Goal: Information Seeking & Learning: Learn about a topic

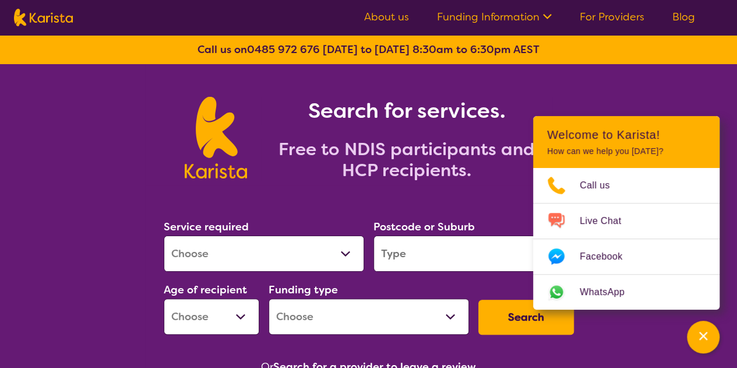
click at [263, 246] on select "Allied Health Assistant Assessment (ADHD or Autism) Behaviour support Counselli…" at bounding box center [264, 253] width 200 height 36
select select "Psychology"
click at [164, 235] on select "Allied Health Assistant Assessment (ADHD or Autism) Behaviour support Counselli…" at bounding box center [264, 253] width 200 height 36
click at [428, 251] on input "search" at bounding box center [474, 253] width 200 height 36
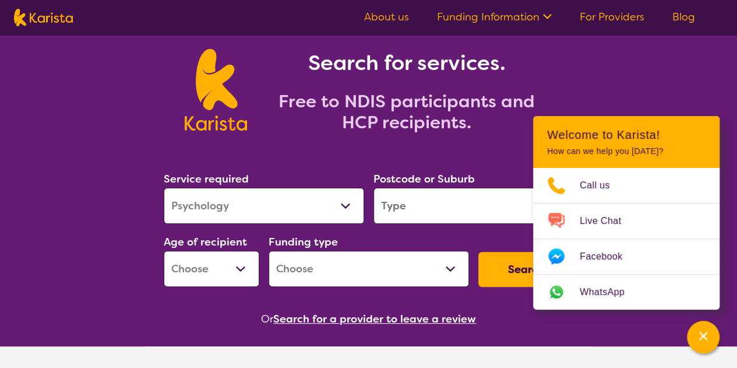
scroll to position [49, 0]
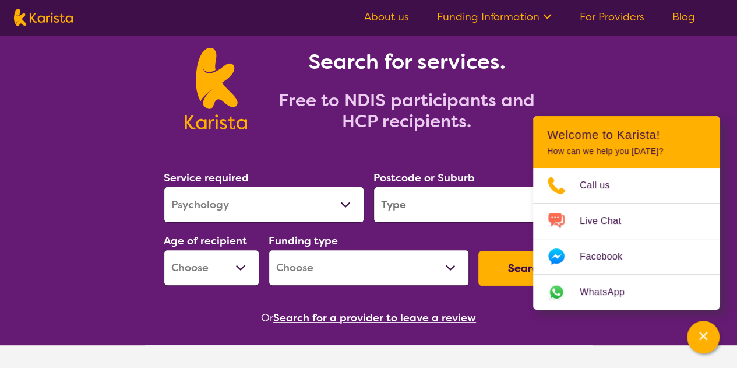
click at [419, 267] on select "Home Care Package (HCP) National Disability Insurance Scheme (NDIS) I don't know" at bounding box center [369, 267] width 200 height 36
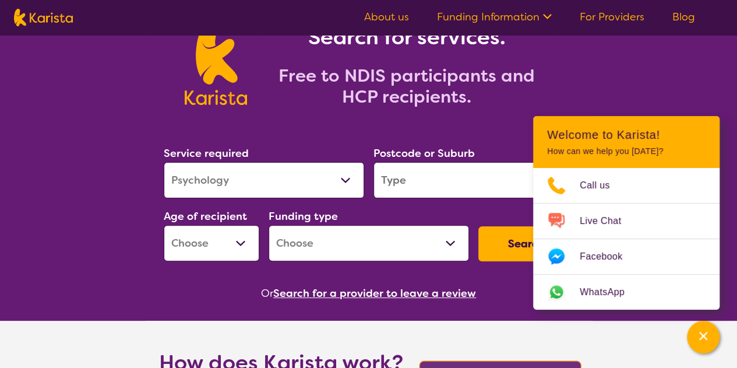
scroll to position [79, 0]
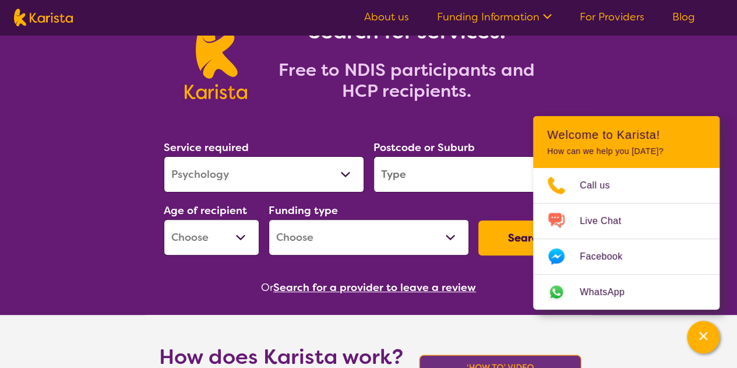
click at [404, 251] on select "Home Care Package (HCP) National Disability Insurance Scheme (NDIS) I don't know" at bounding box center [369, 237] width 200 height 36
select select "NDIS"
click at [269, 219] on select "Home Care Package (HCP) National Disability Insurance Scheme (NDIS) I don't know" at bounding box center [369, 237] width 200 height 36
click at [443, 183] on input "search" at bounding box center [474, 174] width 200 height 36
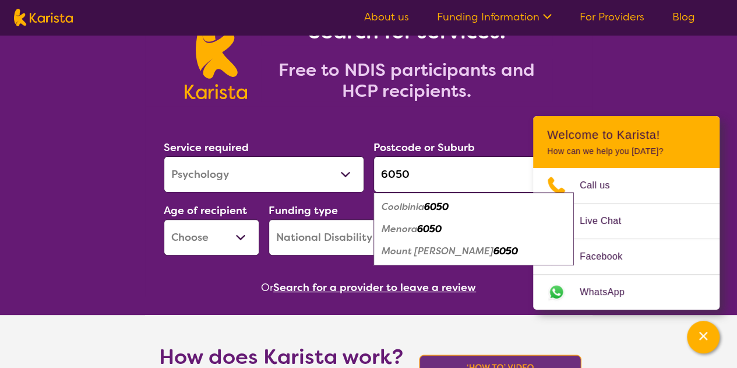
type input "6050"
click at [494, 253] on em "6050" at bounding box center [506, 251] width 24 height 12
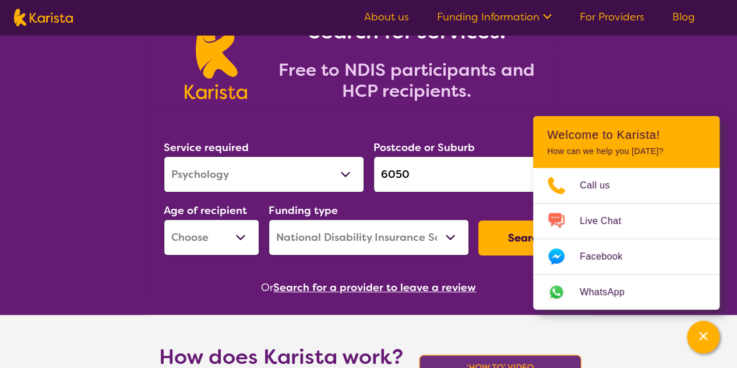
click at [491, 235] on button "Search" at bounding box center [526, 237] width 96 height 35
click at [509, 233] on button "Search" at bounding box center [526, 237] width 96 height 35
click at [223, 224] on select "Early Childhood - 0 to 9 Child - 10 to 11 Adolescent - 12 to 17 Adult - 18 to 6…" at bounding box center [212, 237] width 96 height 36
select select "EC"
click at [164, 219] on select "Early Childhood - 0 to 9 Child - 10 to 11 Adolescent - 12 to 17 Adult - 18 to 6…" at bounding box center [212, 237] width 96 height 36
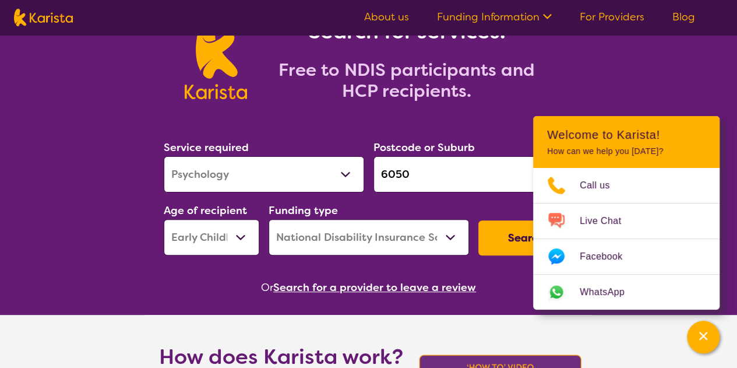
click at [491, 234] on button "Search" at bounding box center [526, 237] width 96 height 35
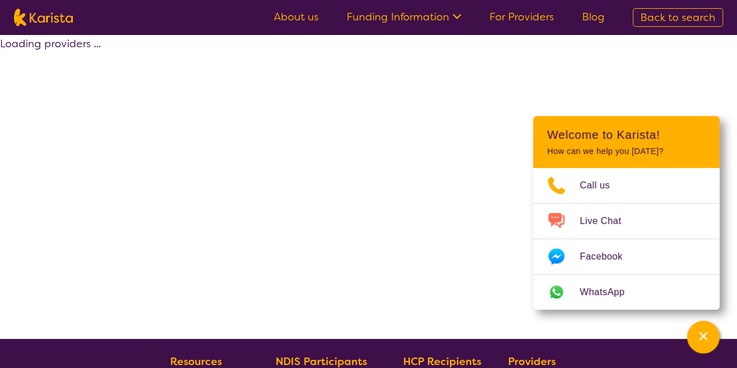
select select "by_score"
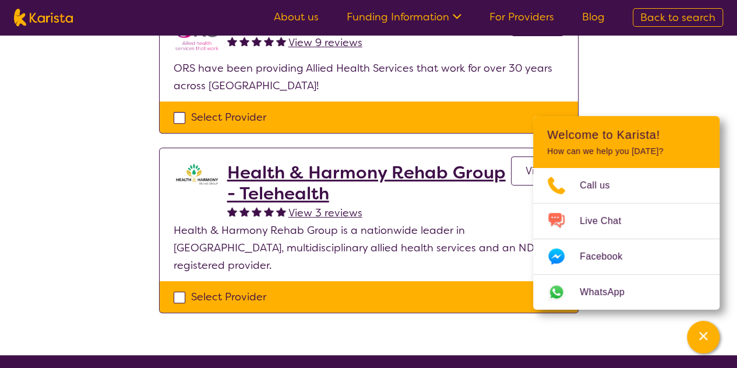
scroll to position [165, 0]
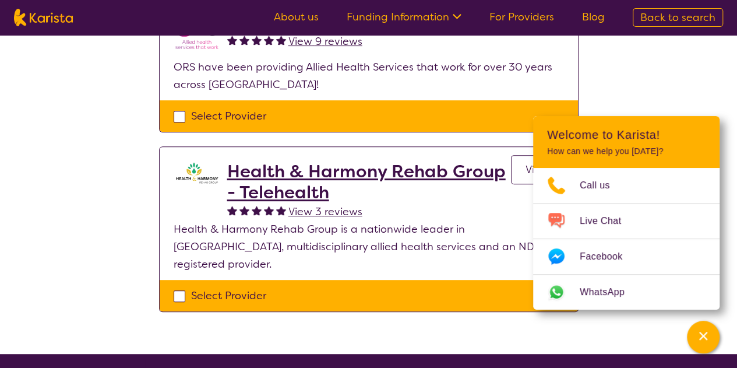
select select "Psychology"
select select "EC"
select select "NDIS"
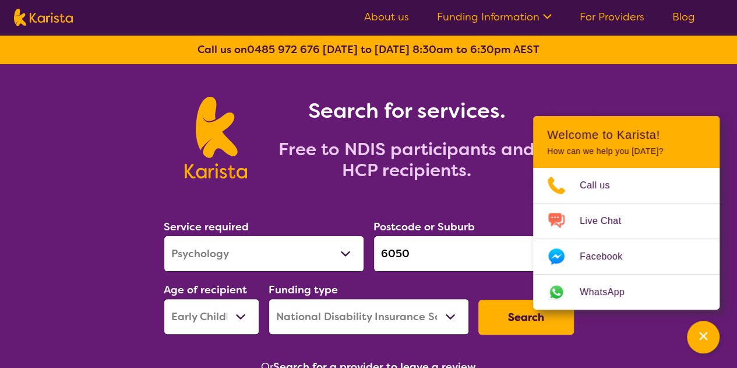
click at [333, 252] on select "Allied Health Assistant Assessment (ADHD or Autism) Behaviour support Counselli…" at bounding box center [264, 253] width 200 height 36
select select "Behaviour support"
click at [164, 235] on select "Allied Health Assistant Assessment (ADHD or Autism) Behaviour support Counselli…" at bounding box center [264, 253] width 200 height 36
click at [516, 313] on button "Search" at bounding box center [526, 317] width 96 height 35
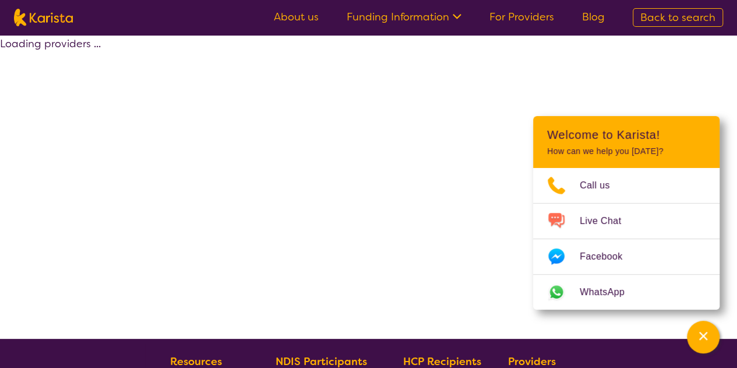
select select "by_score"
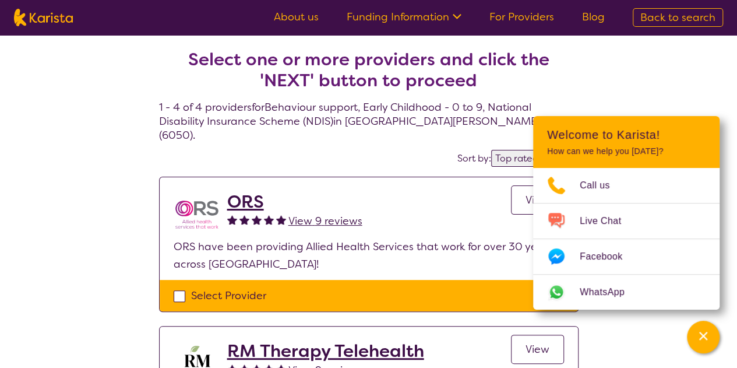
click at [681, 22] on span "Back to search" at bounding box center [677, 17] width 75 height 14
select select "Behaviour support"
select select "EC"
select select "NDIS"
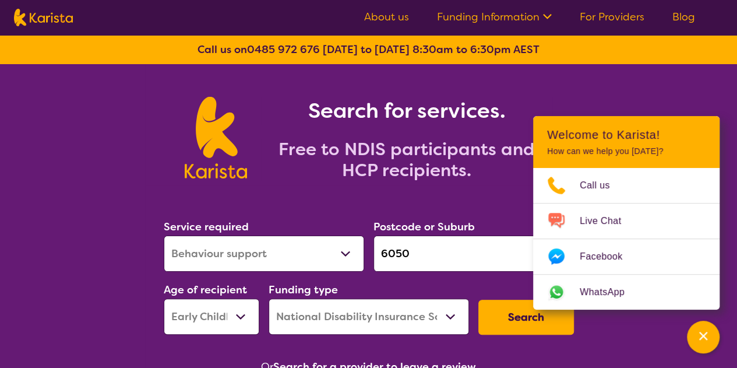
drag, startPoint x: 418, startPoint y: 255, endPoint x: 371, endPoint y: 258, distance: 47.9
click at [371, 258] on div "Postcode or Suburb 6050" at bounding box center [474, 244] width 210 height 63
click at [532, 334] on div "Search" at bounding box center [526, 317] width 105 height 44
click at [519, 322] on button "Search" at bounding box center [526, 317] width 96 height 35
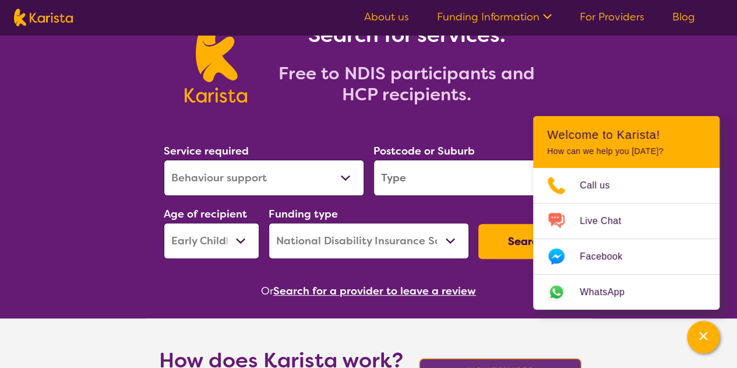
scroll to position [76, 0]
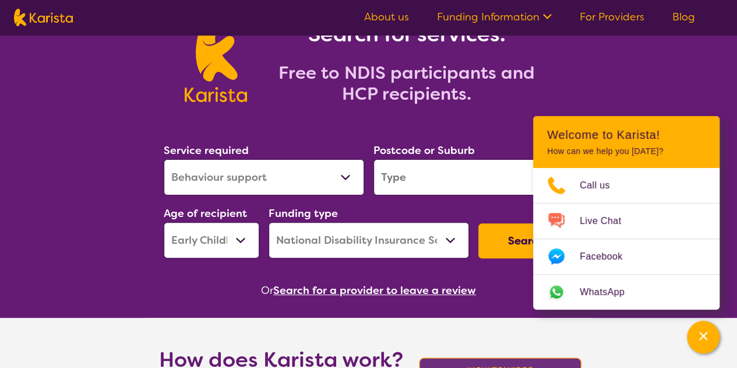
click at [407, 175] on input "search" at bounding box center [474, 177] width 200 height 36
click at [374, 284] on button "Search for a provider to leave a review" at bounding box center [374, 289] width 203 height 17
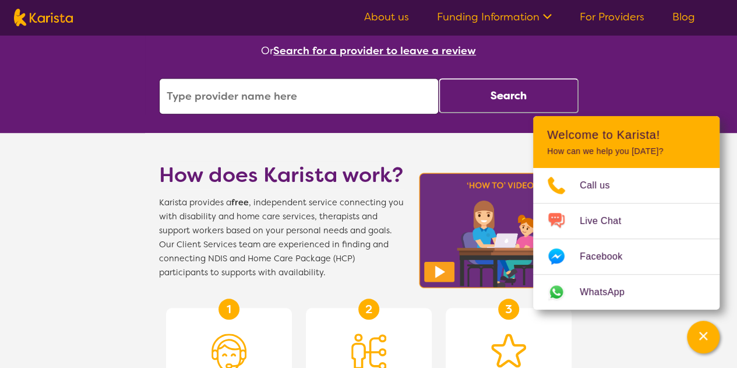
scroll to position [315, 0]
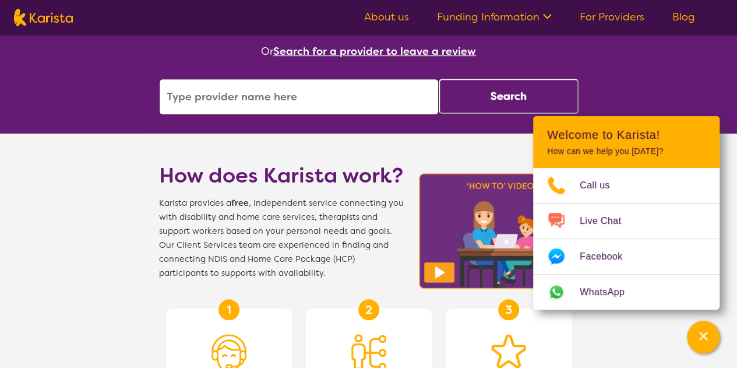
click at [265, 97] on input "search" at bounding box center [299, 97] width 280 height 36
type input "care squared"
click button "Search" at bounding box center [509, 96] width 140 height 35
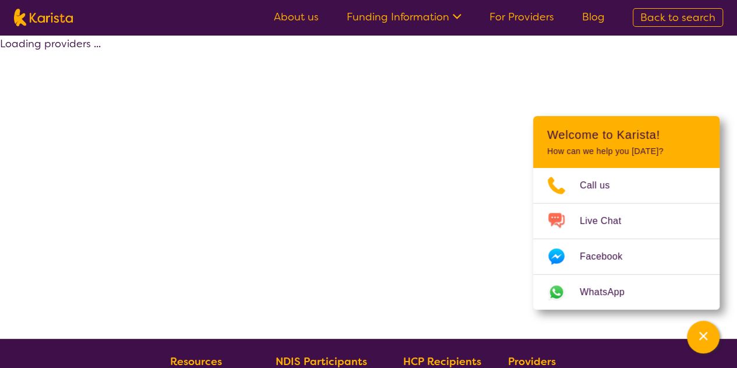
select select "by_score"
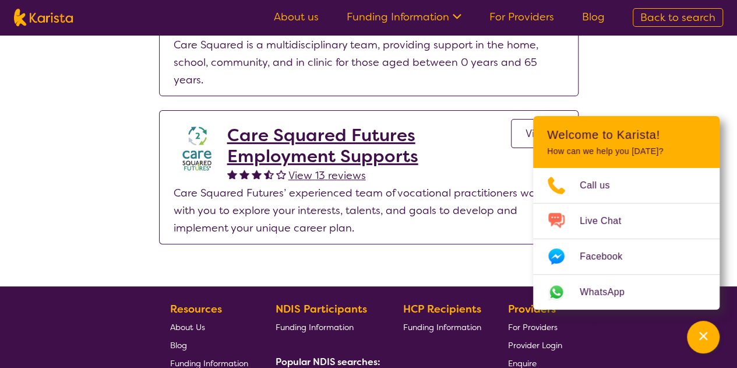
scroll to position [6, 0]
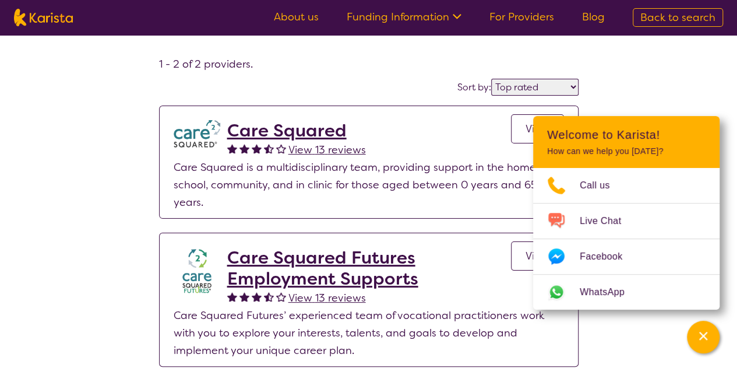
click at [516, 132] on link "View" at bounding box center [537, 128] width 53 height 29
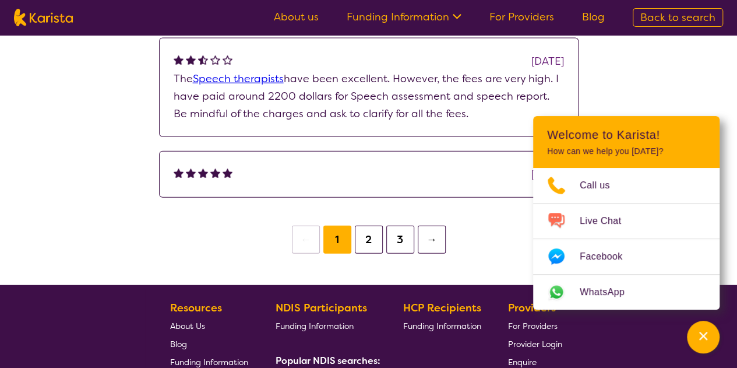
scroll to position [1310, 0]
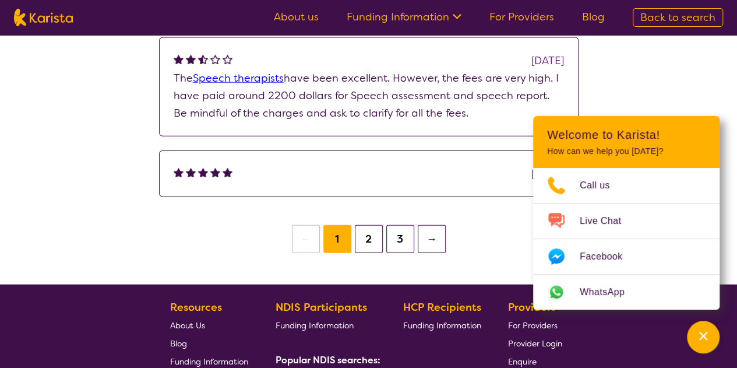
click at [363, 240] on button "2" at bounding box center [369, 239] width 28 height 28
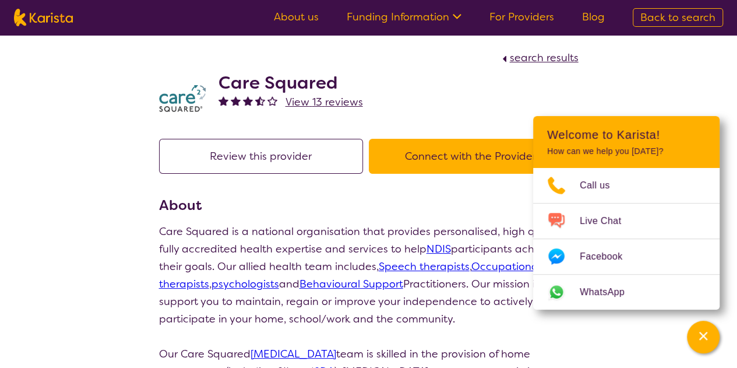
click at [542, 61] on span "search results" at bounding box center [544, 58] width 69 height 14
select select "by_score"
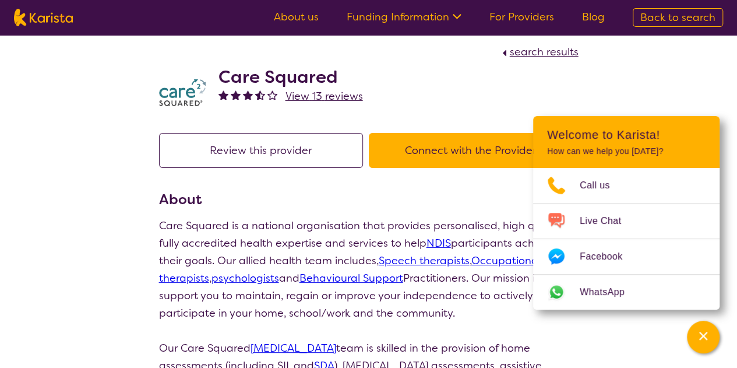
select select "by_score"
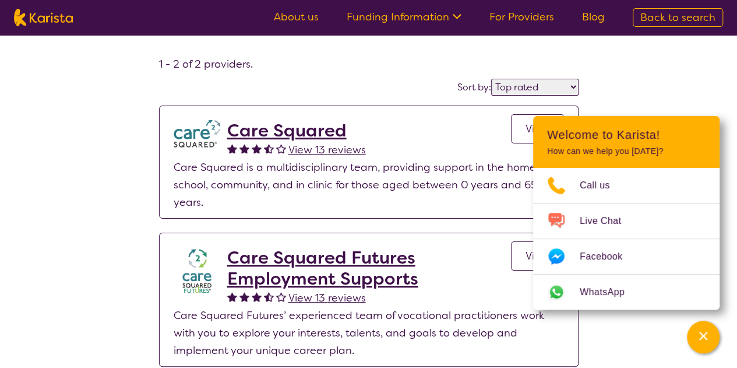
select select "Behaviour support"
select select "EC"
select select "NDIS"
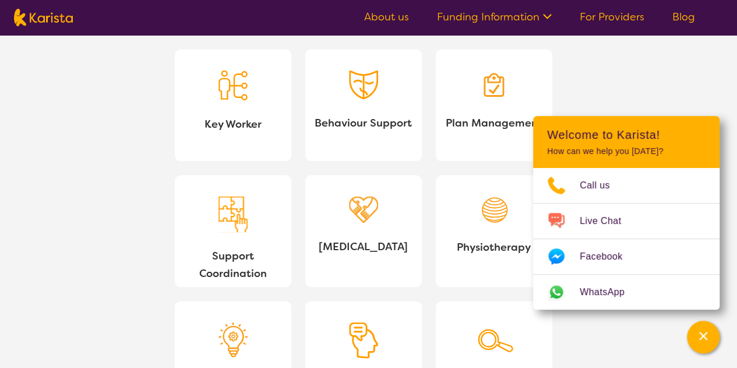
scroll to position [1094, 0]
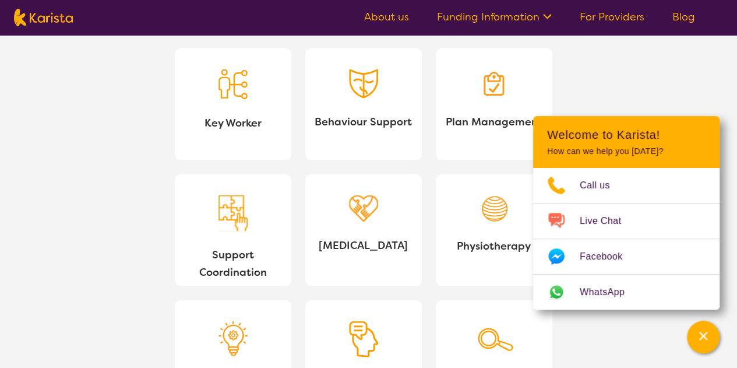
click at [352, 75] on img at bounding box center [363, 83] width 29 height 29
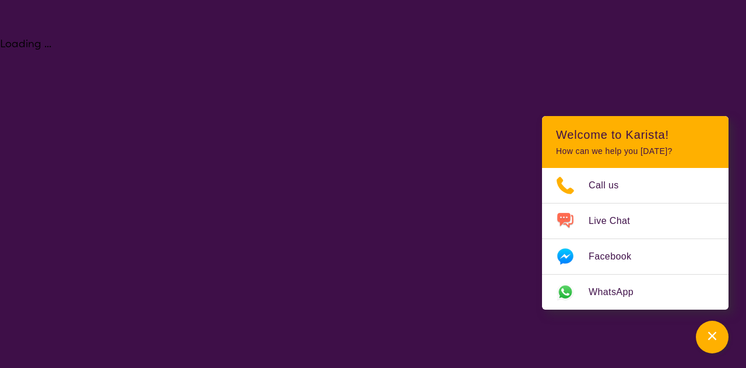
select select "Behaviour support"
select select "EC"
select select "NDIS"
select select "Behaviour support"
select select "EC"
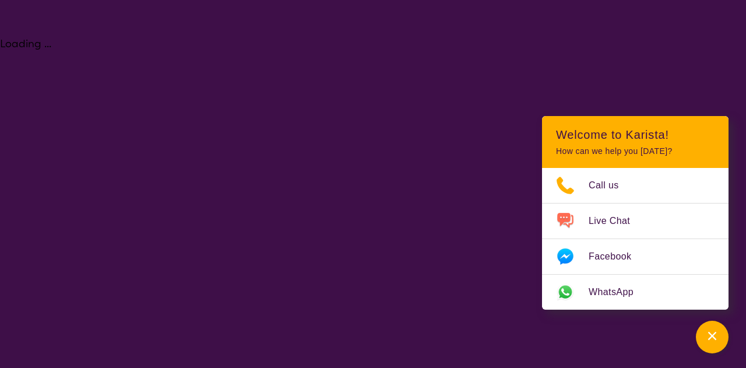
select select "NDIS"
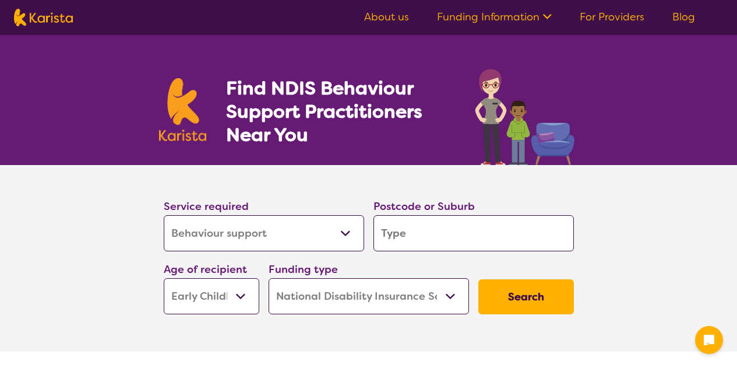
select select "Behaviour support"
select select "EC"
select select "NDIS"
select select "Behaviour support"
select select "EC"
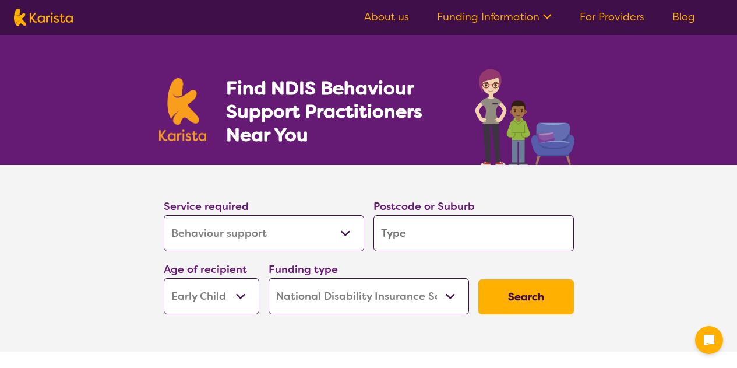
select select "NDIS"
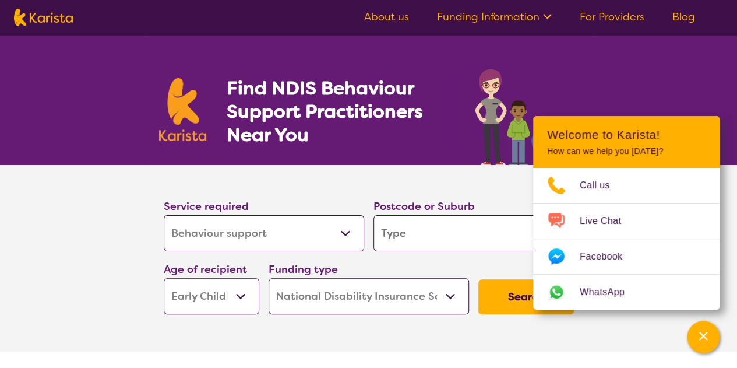
click at [397, 244] on input "search" at bounding box center [474, 233] width 200 height 36
type input "6"
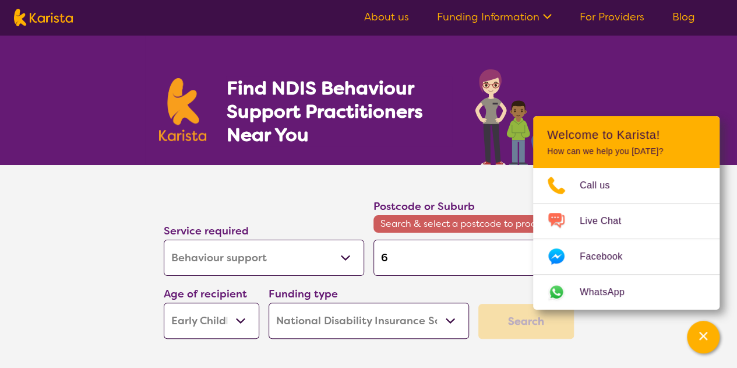
type input "60"
type input "605"
type input "6050"
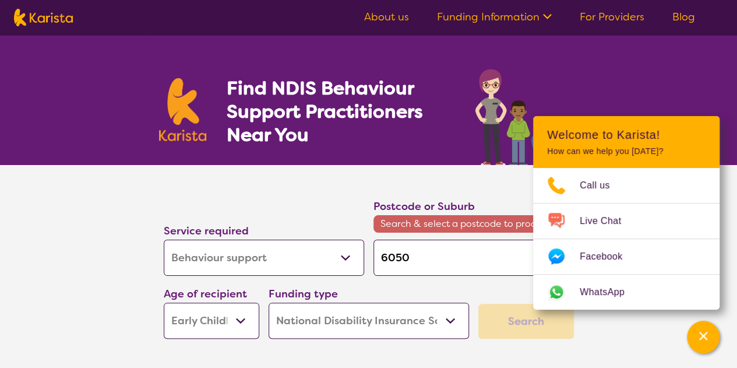
type input "6050"
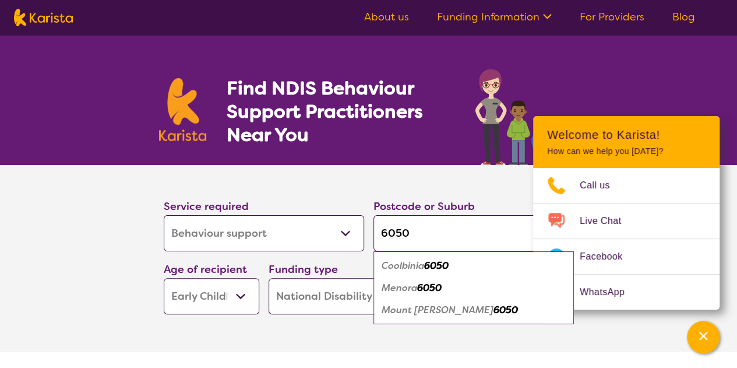
click button "Search" at bounding box center [526, 296] width 96 height 35
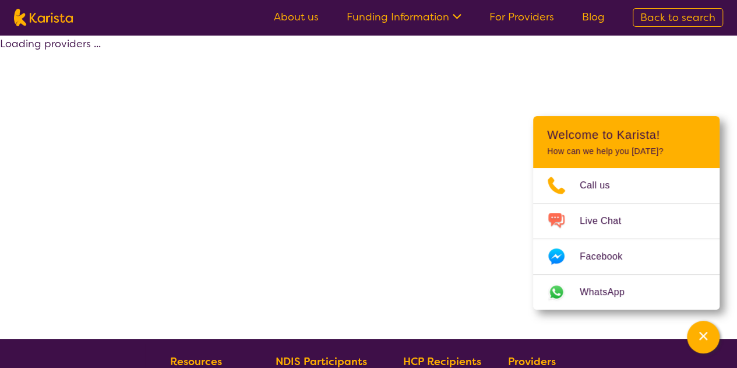
select select "by_score"
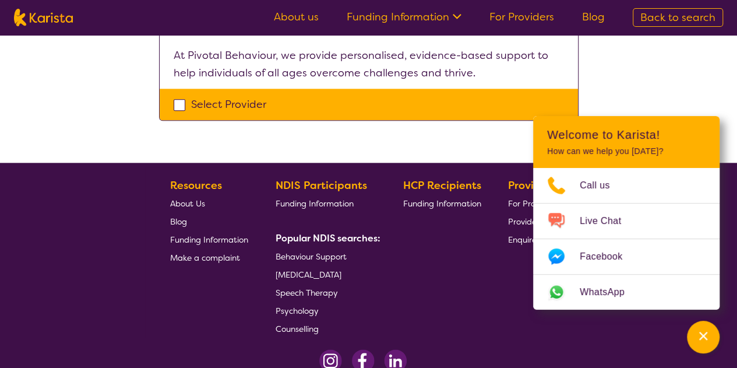
scroll to position [644, 0]
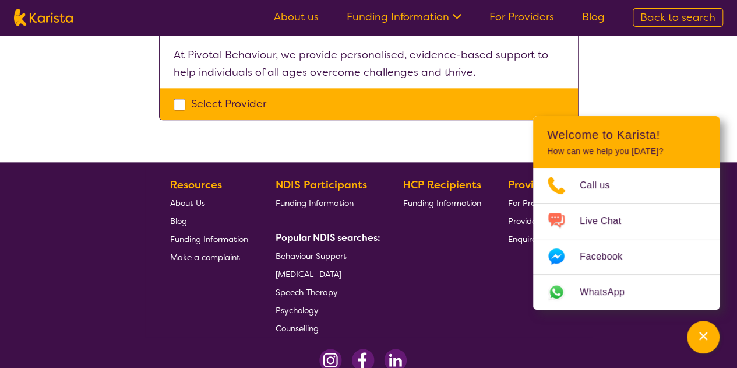
click at [295, 251] on span "Behaviour Support" at bounding box center [311, 256] width 71 height 10
select select "Behaviour support"
select select "EC"
select select "NDIS"
select select "Behaviour support"
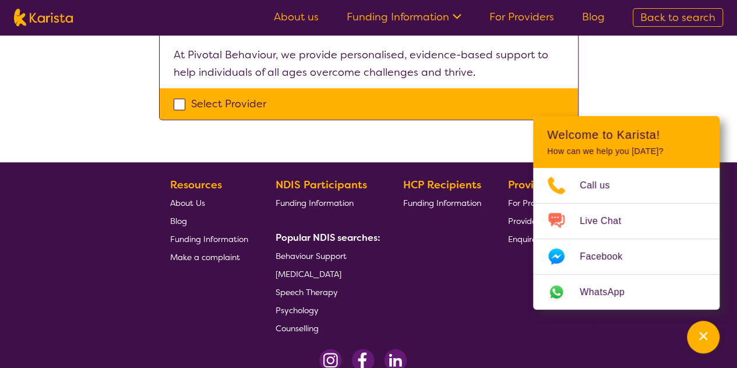
select select "EC"
select select "NDIS"
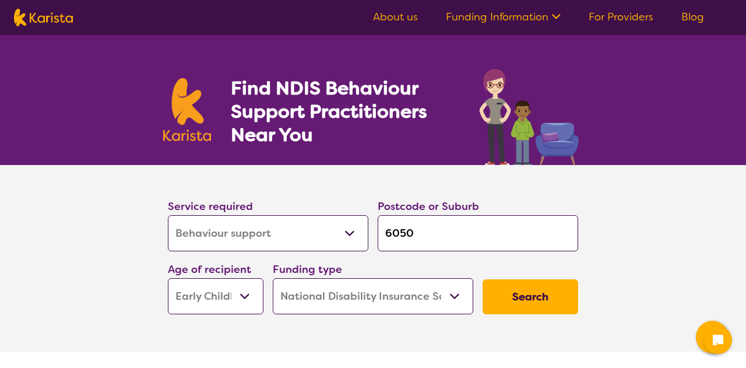
select select "Behaviour support"
select select "EC"
select select "NDIS"
select select "Behaviour support"
select select "EC"
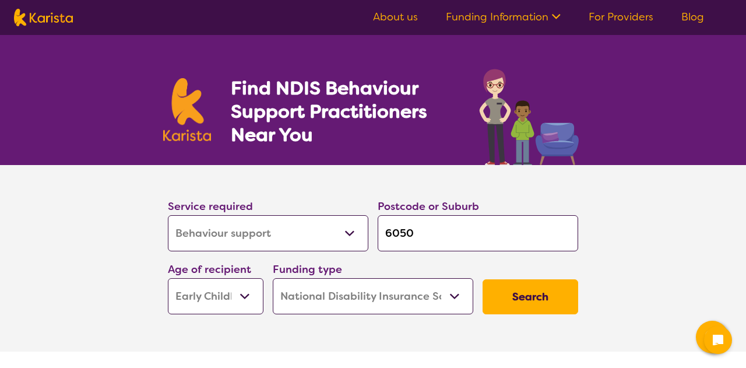
select select "NDIS"
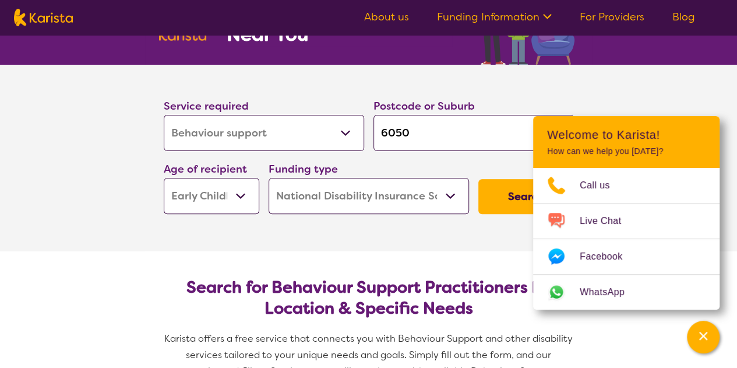
scroll to position [101, 0]
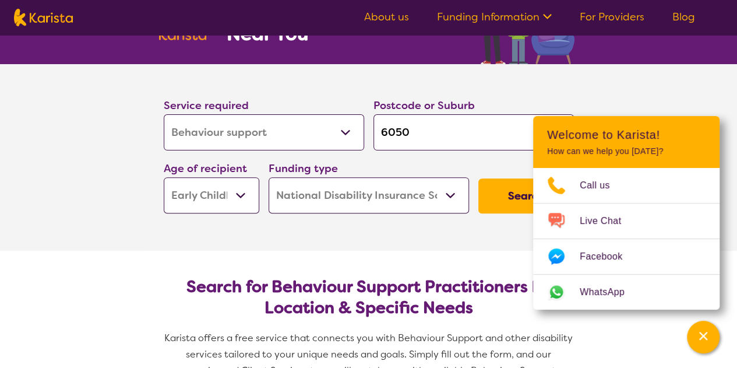
click at [246, 197] on select "Early Childhood - 0 to 9 Child - 10 to 11 Adolescent - 12 to 17 Adult - 18 to 6…" at bounding box center [212, 195] width 96 height 36
select select "CH"
click at [164, 177] on select "Early Childhood - 0 to 9 Child - 10 to 11 Adolescent - 12 to 17 Adult - 18 to 6…" at bounding box center [212, 195] width 96 height 36
select select "CH"
click at [506, 192] on button "Search" at bounding box center [526, 195] width 96 height 35
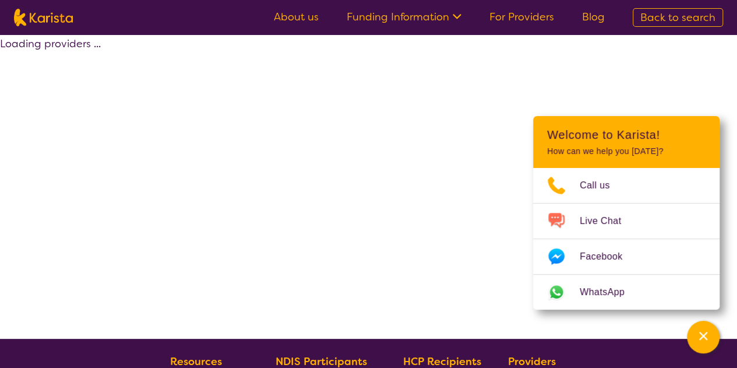
select select "by_score"
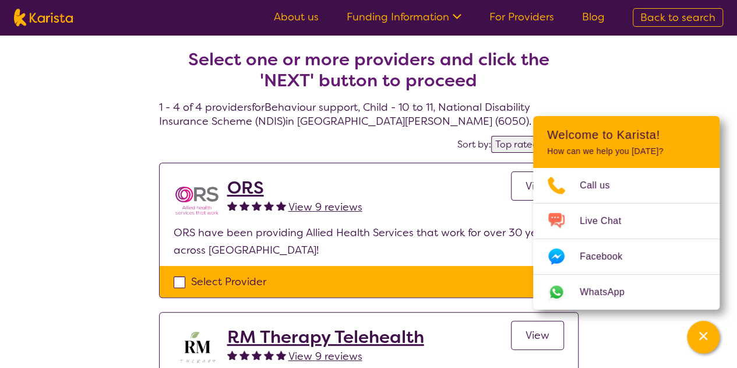
select select "Behaviour support"
select select "CH"
select select "NDIS"
select select "Behaviour support"
select select "CH"
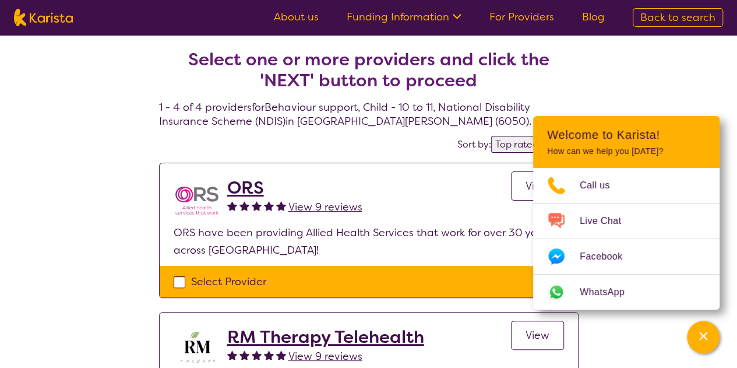
select select "NDIS"
